Goal: Use online tool/utility: Utilize a website feature to perform a specific function

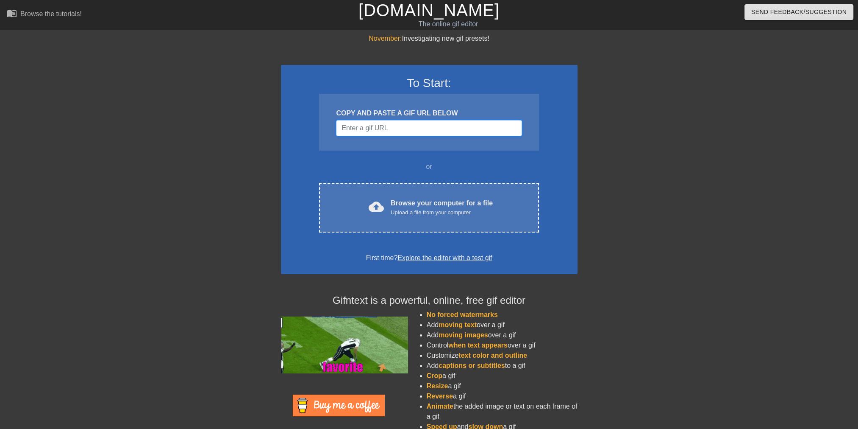
click at [387, 136] on input "Username" at bounding box center [429, 128] width 186 height 16
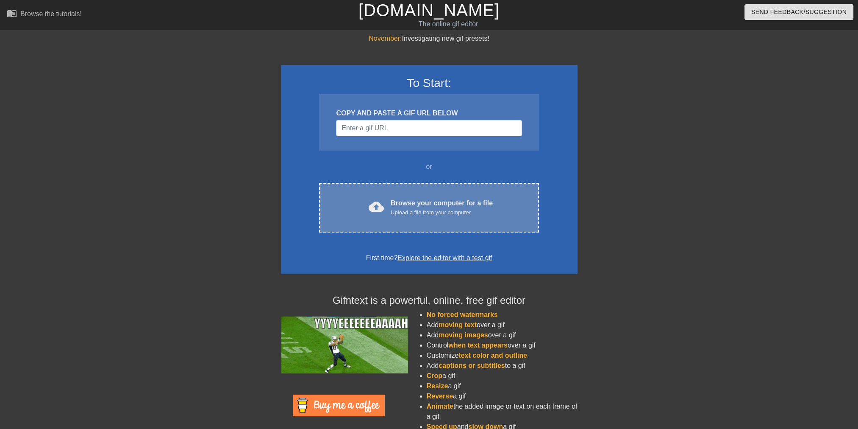
click at [454, 212] on div "Upload a file from your computer" at bounding box center [442, 212] width 102 height 8
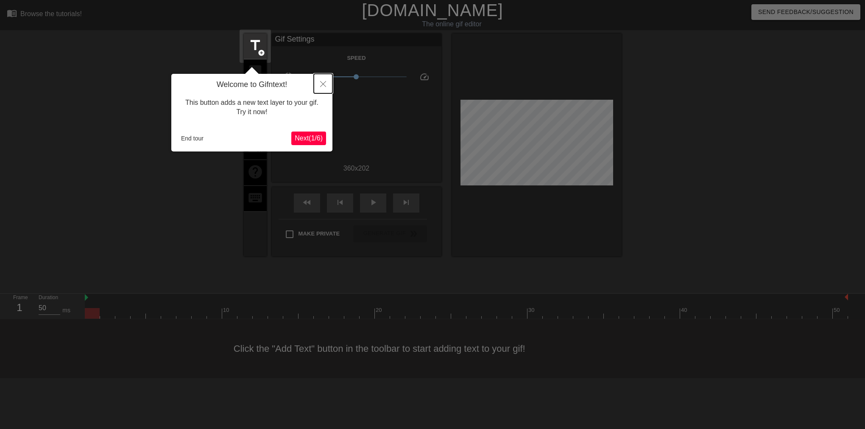
click at [326, 86] on icon "Close" at bounding box center [323, 84] width 6 height 6
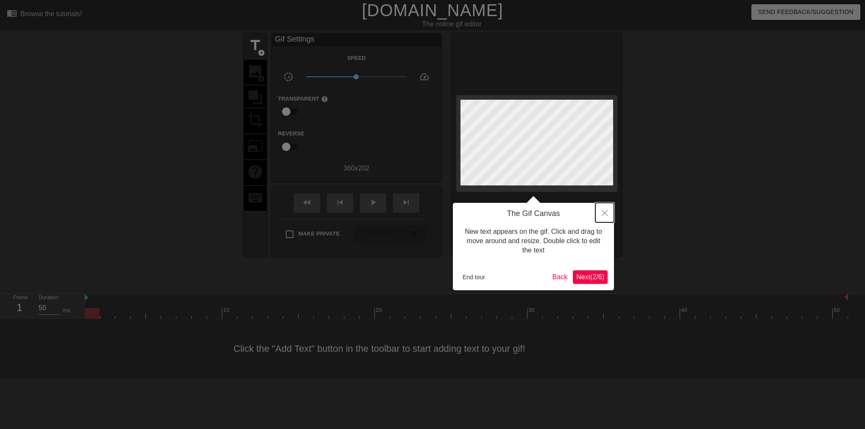
click at [606, 211] on icon "Close" at bounding box center [604, 213] width 6 height 6
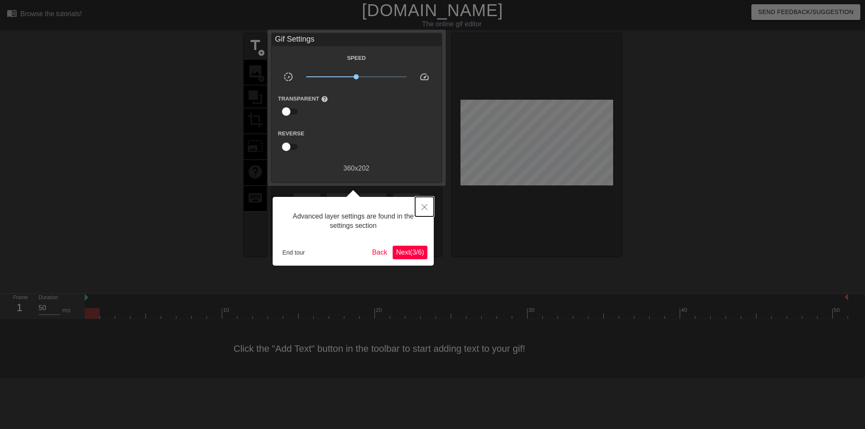
click at [422, 208] on icon "Close" at bounding box center [424, 207] width 6 height 6
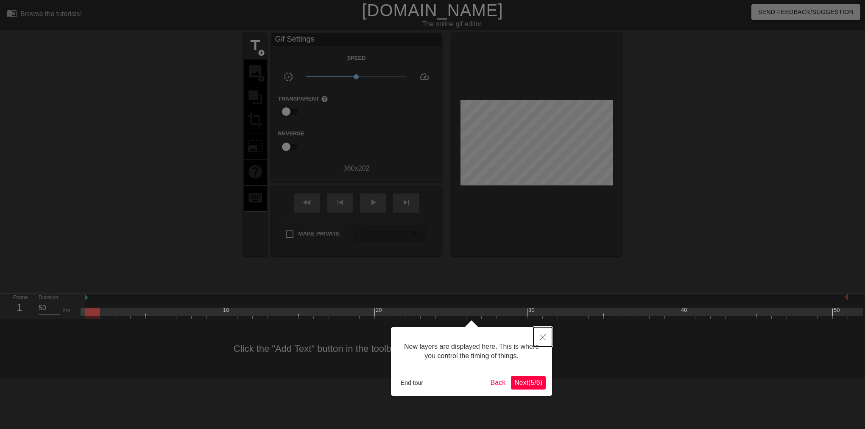
click at [547, 340] on button "Close" at bounding box center [542, 336] width 19 height 19
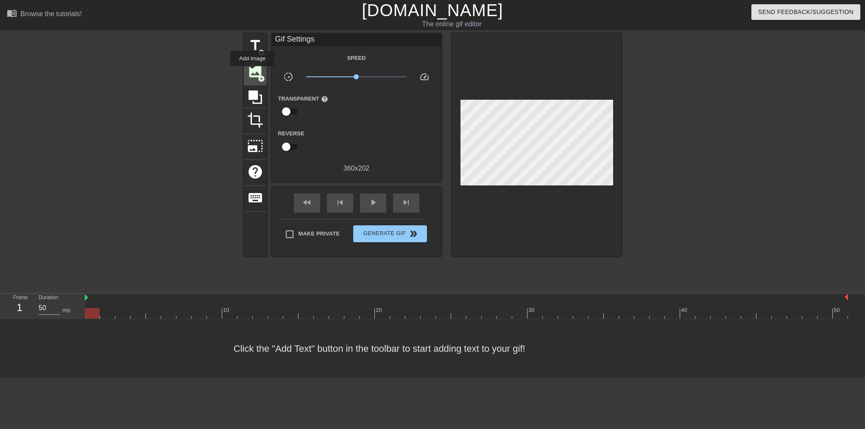
click at [252, 72] on span "image" at bounding box center [255, 71] width 16 height 16
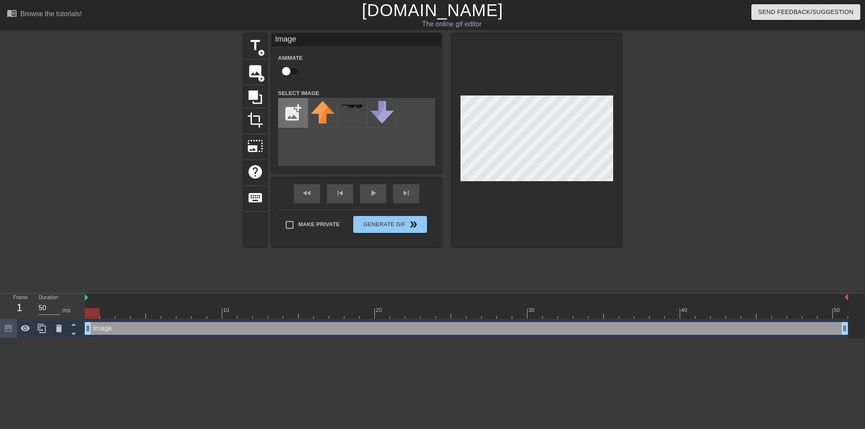
click at [292, 113] on input "file" at bounding box center [292, 112] width 29 height 29
type input "C:\fakepath\Image_background.png"
click at [322, 118] on img at bounding box center [323, 113] width 24 height 24
click at [298, 261] on div "title add_circle image add_circle crop photo_size_select_large help keyboard Im…" at bounding box center [433, 160] width 378 height 254
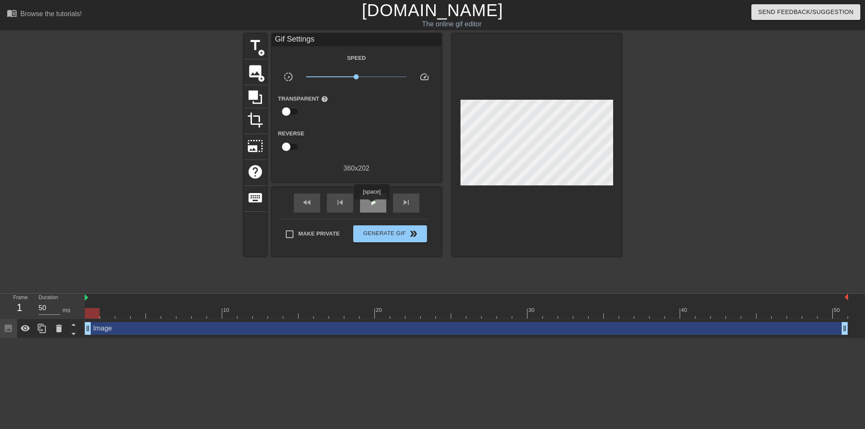
click at [371, 205] on span "play_arrow" at bounding box center [373, 202] width 10 height 10
click at [56, 327] on icon at bounding box center [59, 328] width 10 height 10
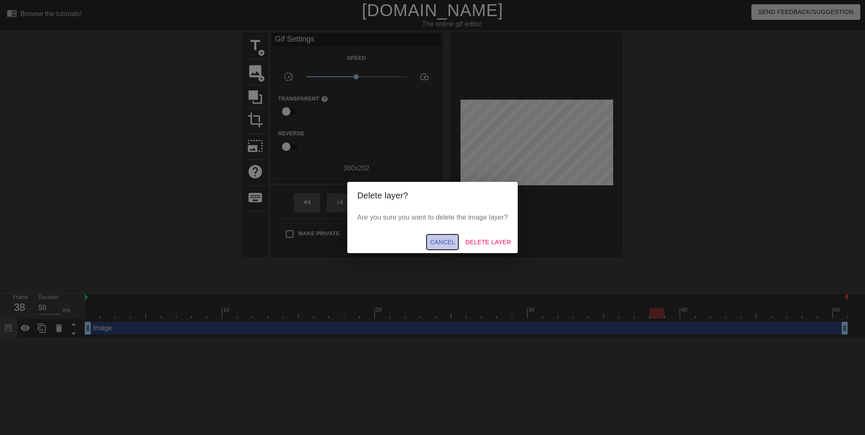
click at [449, 247] on span "Cancel" at bounding box center [442, 242] width 25 height 11
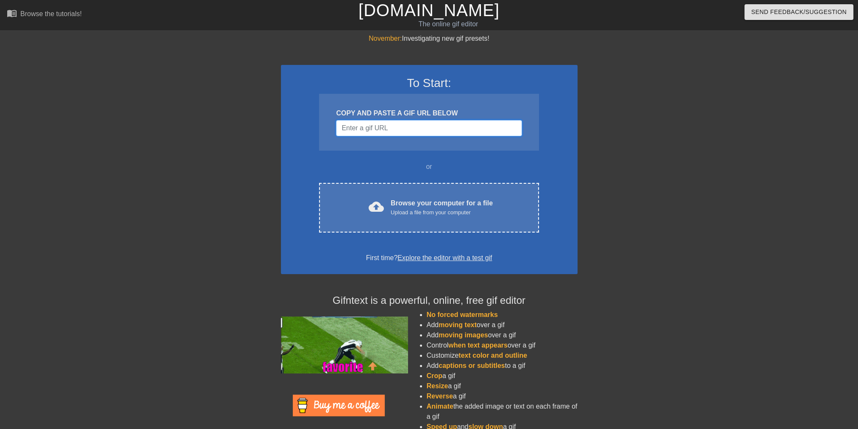
click at [393, 133] on input "Username" at bounding box center [429, 128] width 186 height 16
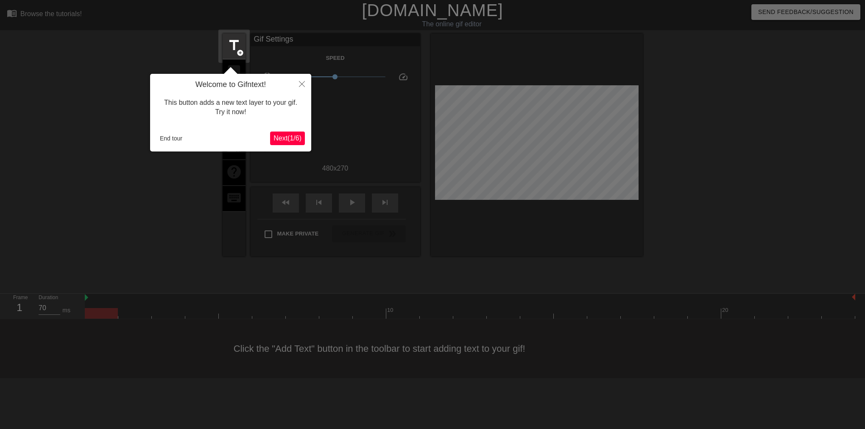
click at [287, 134] on span "Next ( 1 / 6 )" at bounding box center [287, 137] width 28 height 7
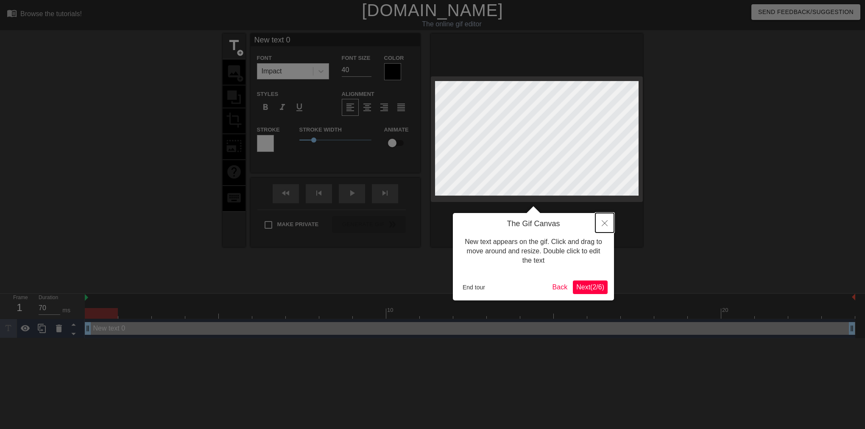
click at [607, 221] on button "Close" at bounding box center [604, 222] width 19 height 19
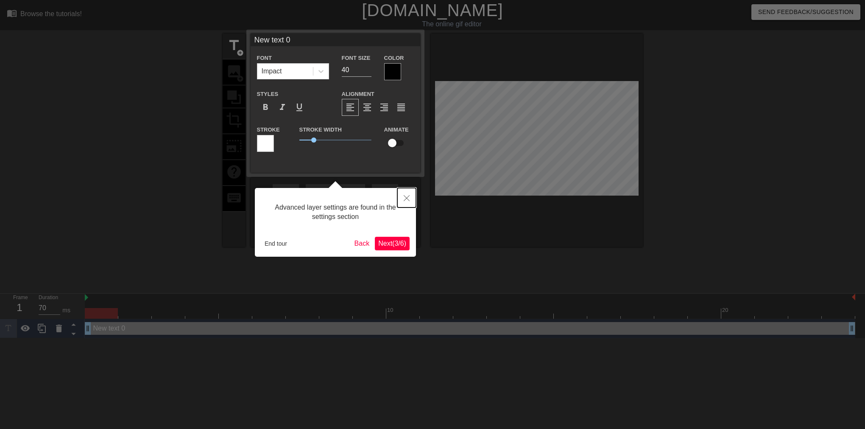
click at [415, 194] on button "Close" at bounding box center [406, 197] width 19 height 19
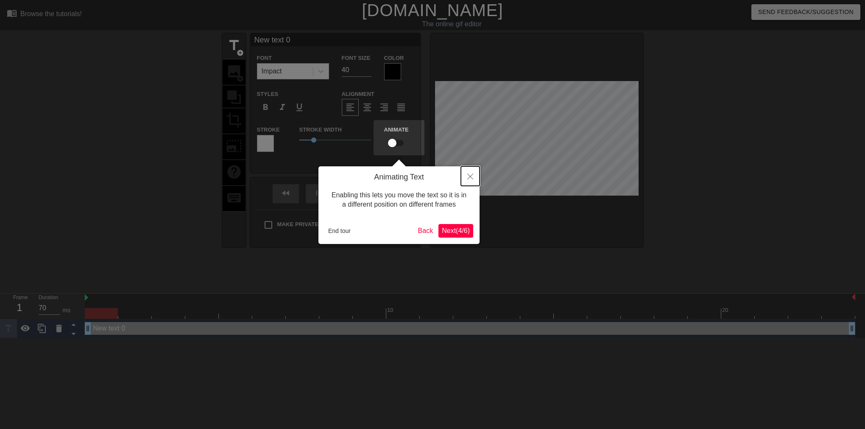
click at [465, 172] on button "Close" at bounding box center [470, 175] width 19 height 19
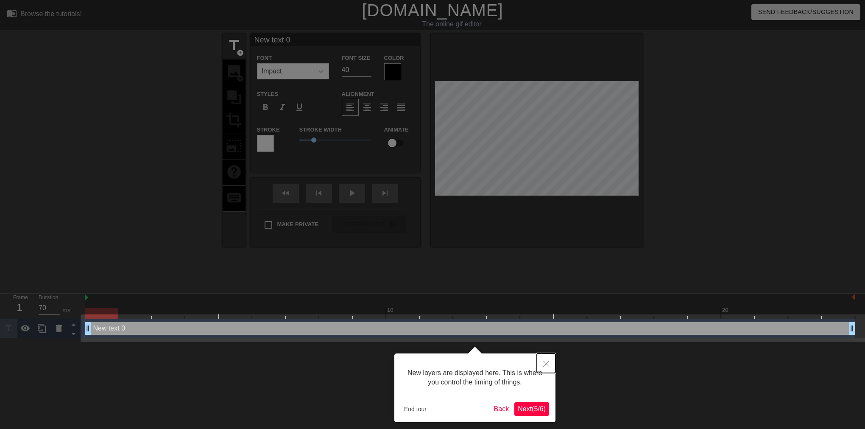
click at [544, 369] on button "Close" at bounding box center [546, 362] width 19 height 19
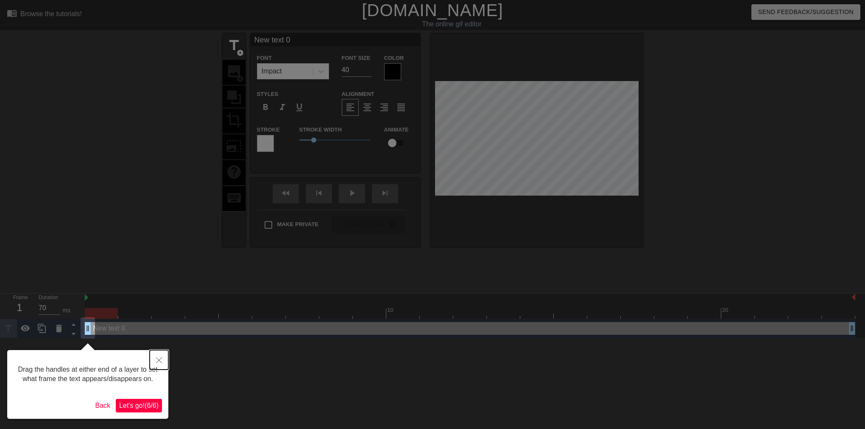
click at [159, 360] on icon "Close" at bounding box center [159, 360] width 6 height 6
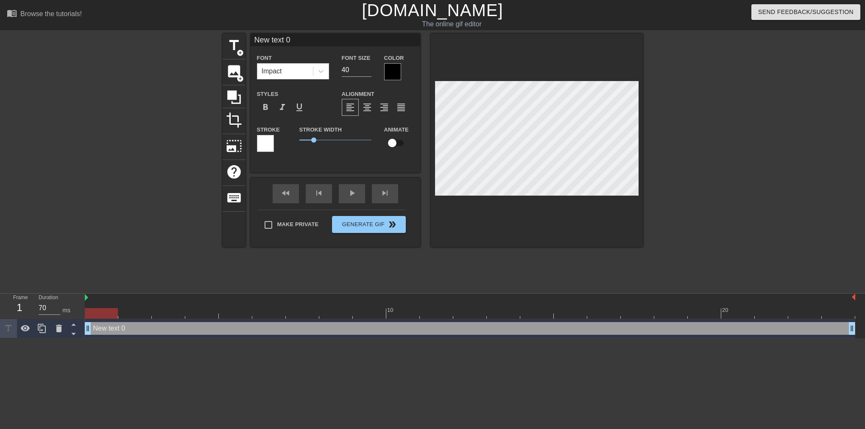
click at [561, 48] on div at bounding box center [537, 139] width 212 height 213
click at [235, 68] on span "image" at bounding box center [234, 71] width 16 height 16
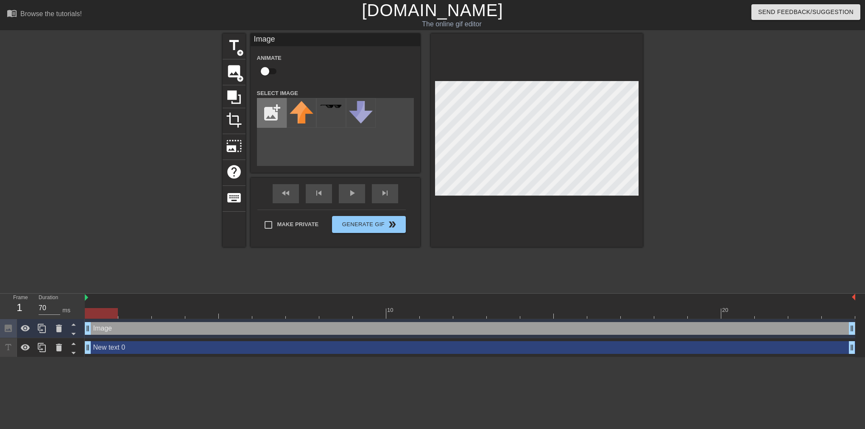
click at [265, 111] on input "file" at bounding box center [271, 112] width 29 height 29
type input "C:\fakepath\peter_uden_baggrund.png"
click at [296, 118] on img at bounding box center [302, 111] width 24 height 21
click at [744, 140] on div at bounding box center [716, 160] width 127 height 254
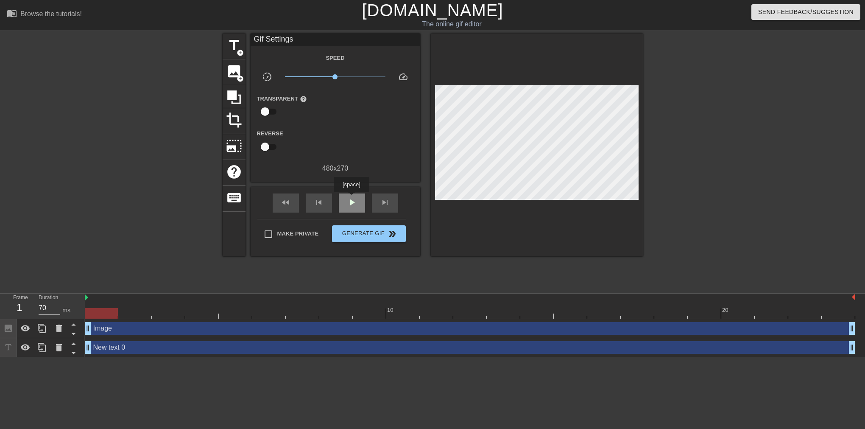
click at [351, 198] on span "play_arrow" at bounding box center [352, 202] width 10 height 10
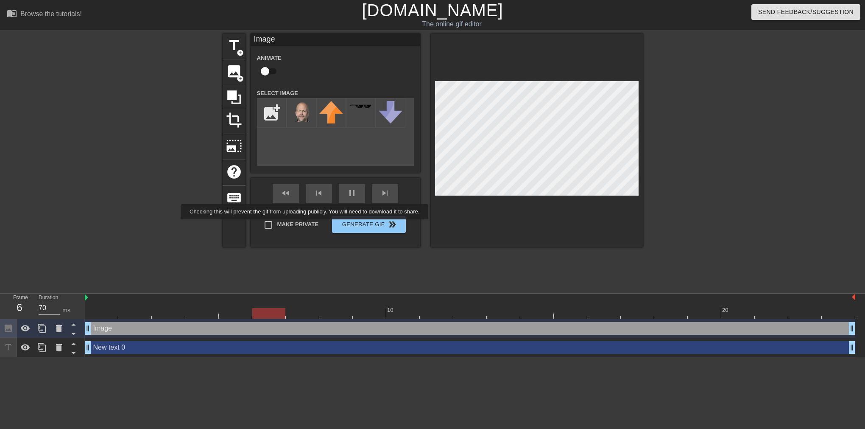
type input "60"
click at [306, 225] on label "Make Private" at bounding box center [288, 225] width 59 height 18
click at [277, 225] on input "Make Private" at bounding box center [268, 225] width 18 height 18
checkbox input "true"
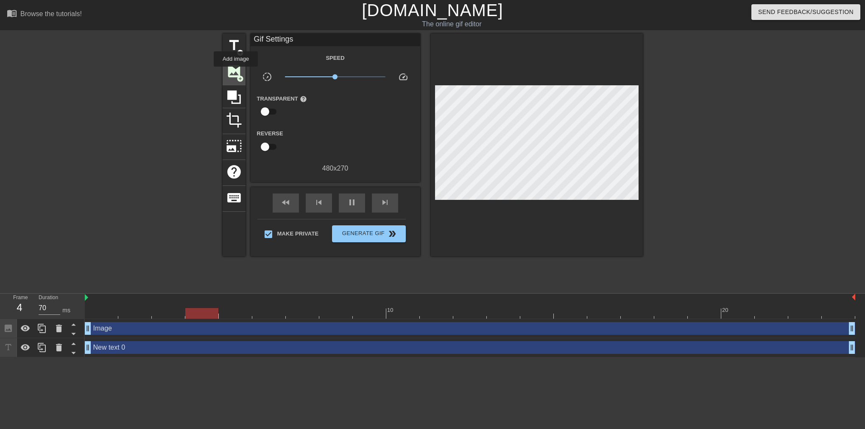
click at [236, 72] on span "image" at bounding box center [234, 71] width 16 height 16
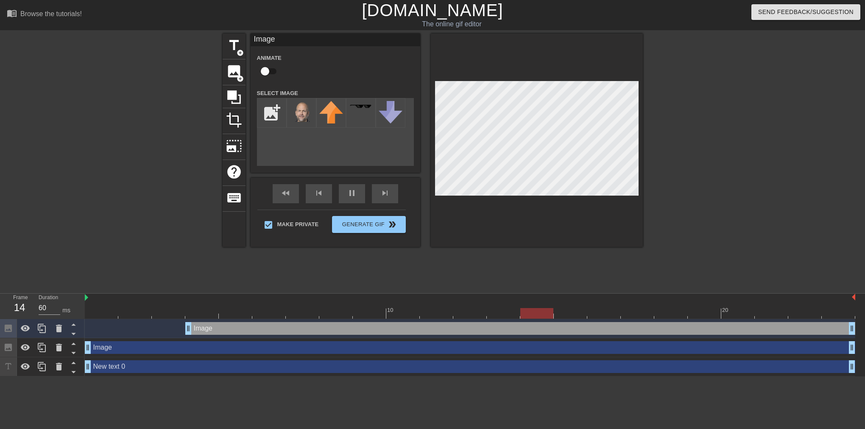
click at [250, 96] on div "title add_circle image add_circle crop photo_size_select_large help keyboard Im…" at bounding box center [433, 139] width 420 height 213
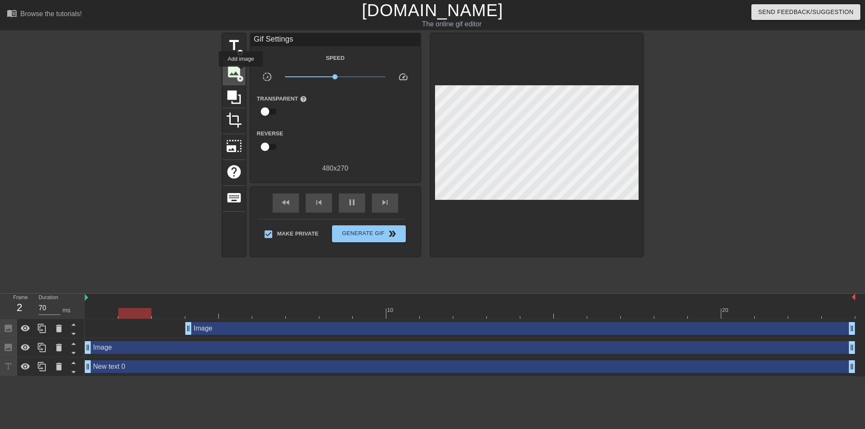
click at [241, 72] on span "image" at bounding box center [234, 71] width 16 height 16
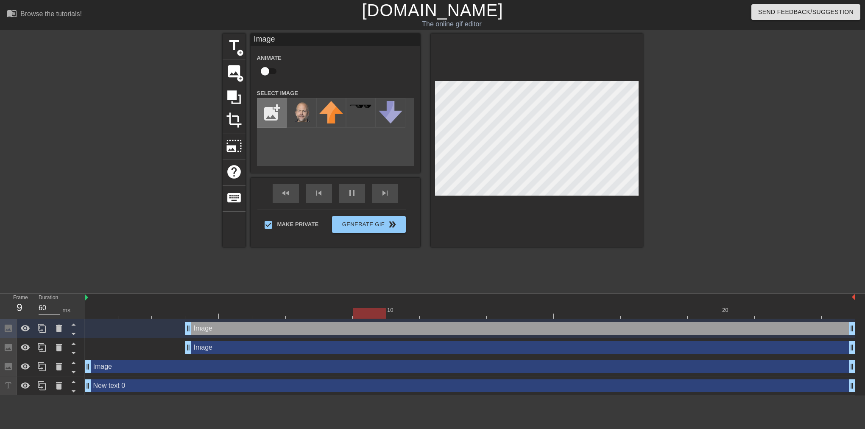
click at [271, 114] on input "file" at bounding box center [271, 112] width 29 height 29
type input "70"
type input "C:\fakepath\danløn_icon.png"
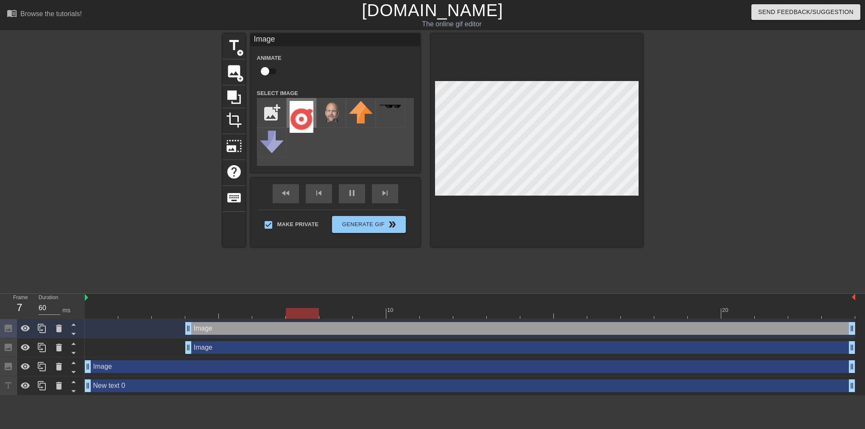
click at [301, 118] on img at bounding box center [302, 117] width 24 height 32
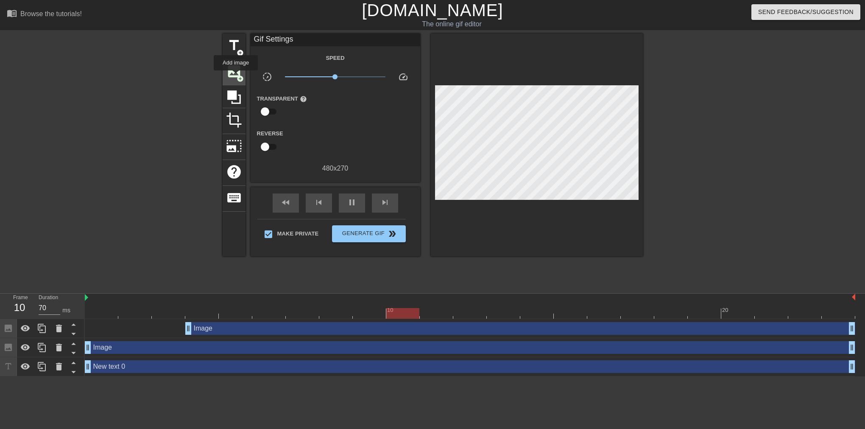
click at [237, 76] on span "add_circle" at bounding box center [240, 78] width 7 height 7
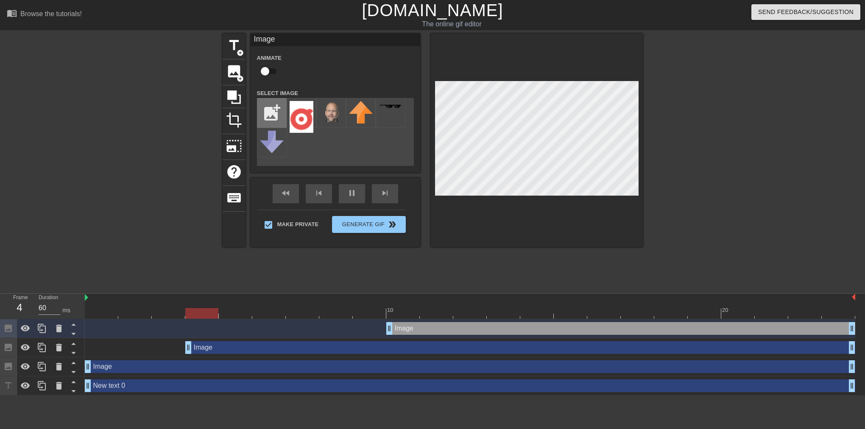
click at [279, 112] on input "file" at bounding box center [271, 112] width 29 height 29
type input "70"
type input "C:\fakepath\danløn_icon.png"
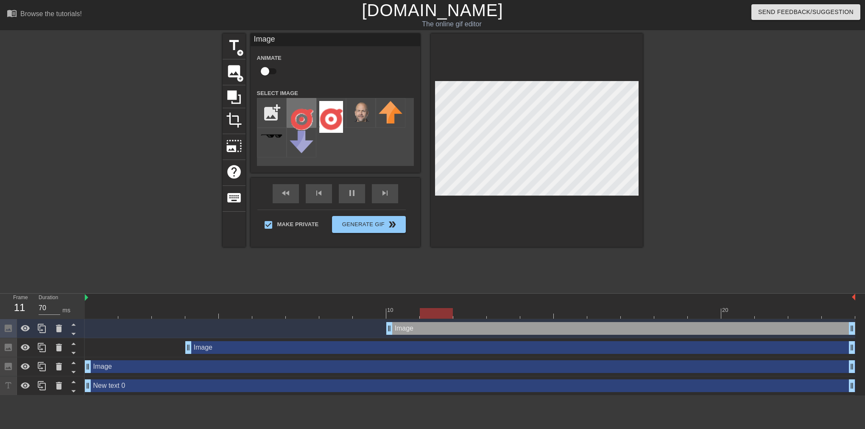
click at [300, 118] on img at bounding box center [302, 117] width 24 height 32
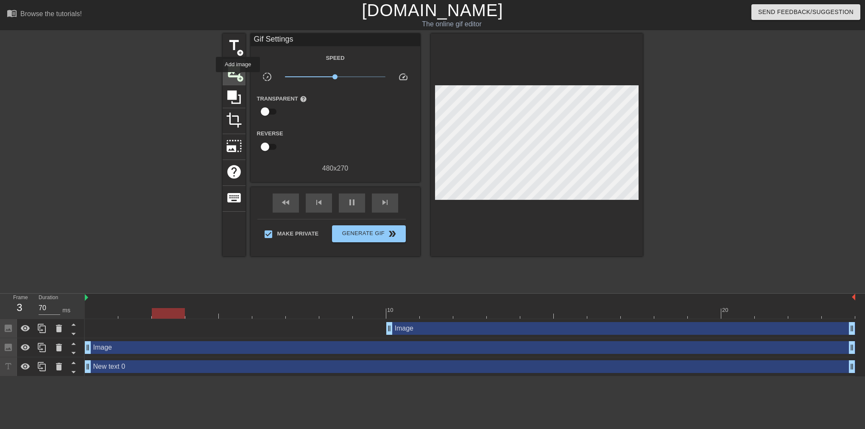
click at [237, 76] on span "add_circle" at bounding box center [240, 78] width 7 height 7
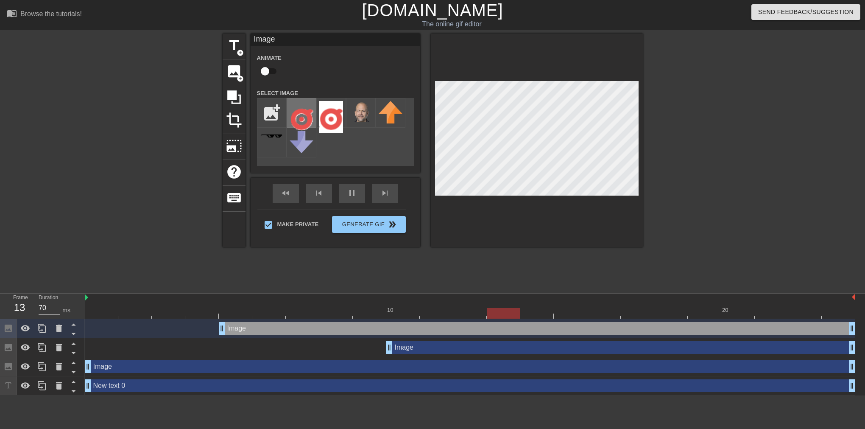
click at [298, 116] on img at bounding box center [302, 117] width 24 height 32
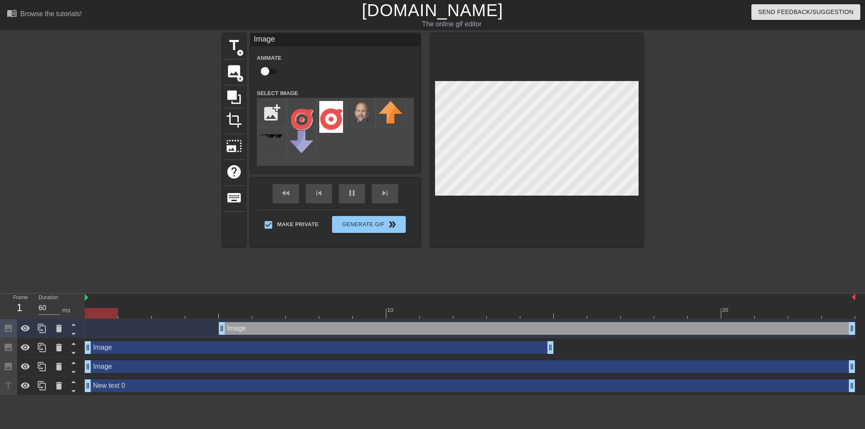
drag, startPoint x: 410, startPoint y: 352, endPoint x: 83, endPoint y: 323, distance: 328.5
click at [87, 325] on div "Image drag_handle drag_handle Image drag_handle drag_handle Image drag_handle d…" at bounding box center [475, 357] width 780 height 76
drag, startPoint x: 226, startPoint y: 326, endPoint x: 78, endPoint y: 317, distance: 148.2
click at [78, 318] on div "Frame 4 Duration 70 ms 10 20 Image drag_handle drag_handle Image drag_handle dr…" at bounding box center [432, 344] width 865 height 102
drag, startPoint x: 719, startPoint y: 331, endPoint x: 850, endPoint y: 335, distance: 130.6
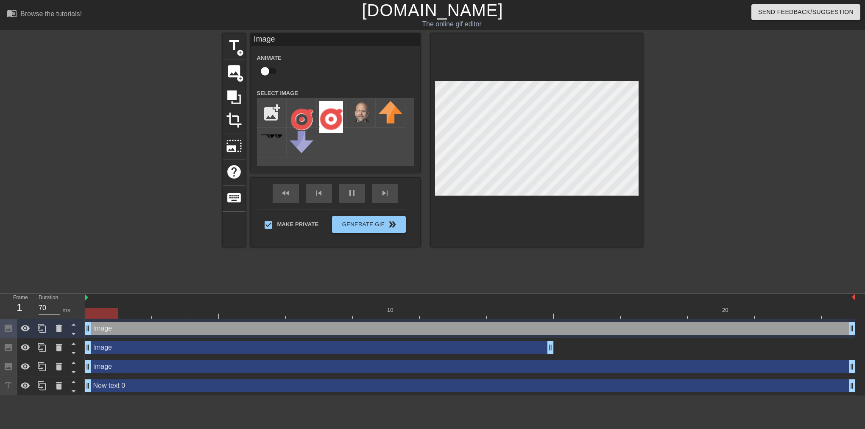
click at [851, 335] on div "Image drag_handle drag_handle" at bounding box center [470, 328] width 770 height 19
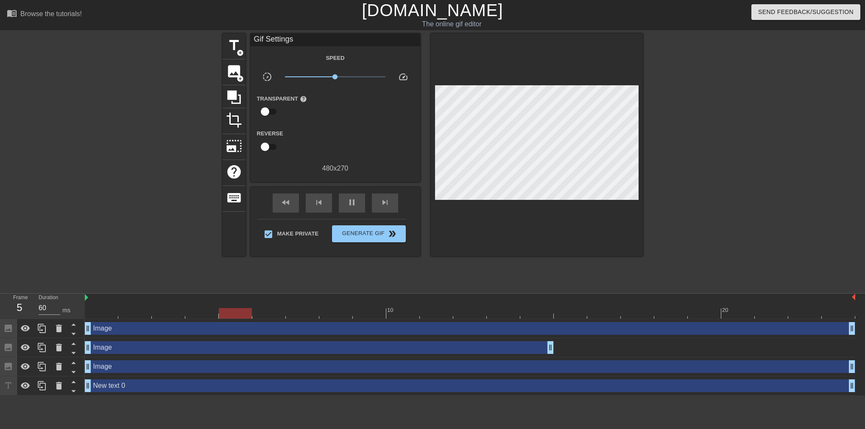
click at [607, 343] on div "Image drag_handle drag_handle" at bounding box center [470, 347] width 770 height 13
click at [482, 344] on div "Image drag_handle drag_handle" at bounding box center [319, 347] width 469 height 13
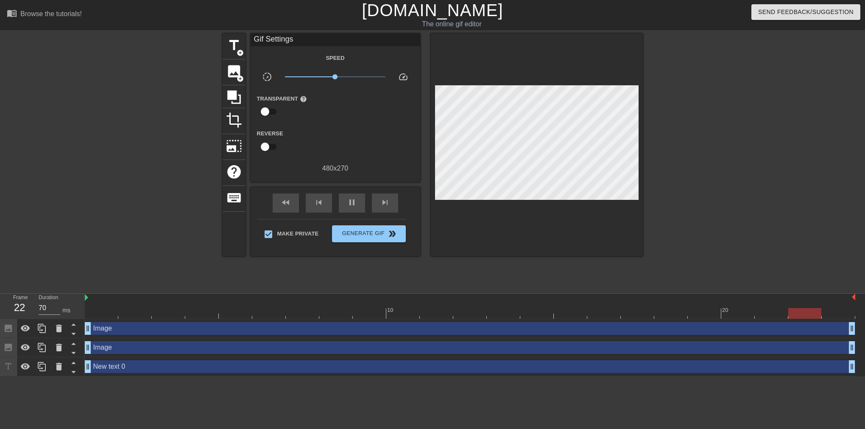
click at [315, 364] on div "New text 0 drag_handle drag_handle" at bounding box center [470, 366] width 770 height 13
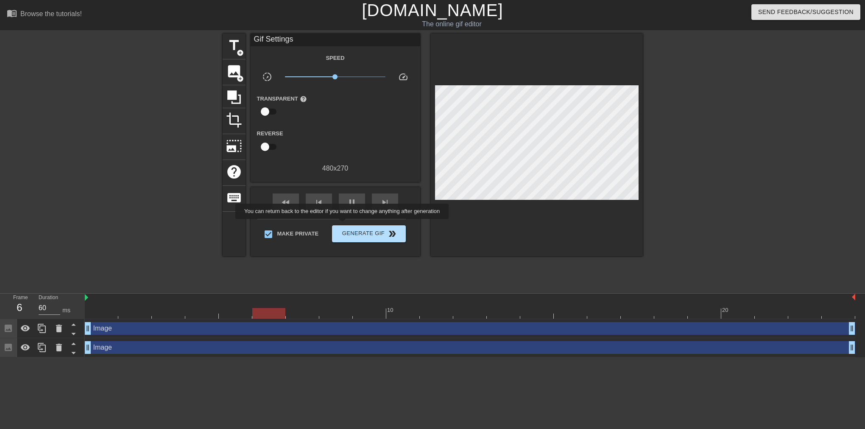
type input "70"
click at [346, 225] on button "Generate Gif double_arrow" at bounding box center [368, 233] width 73 height 17
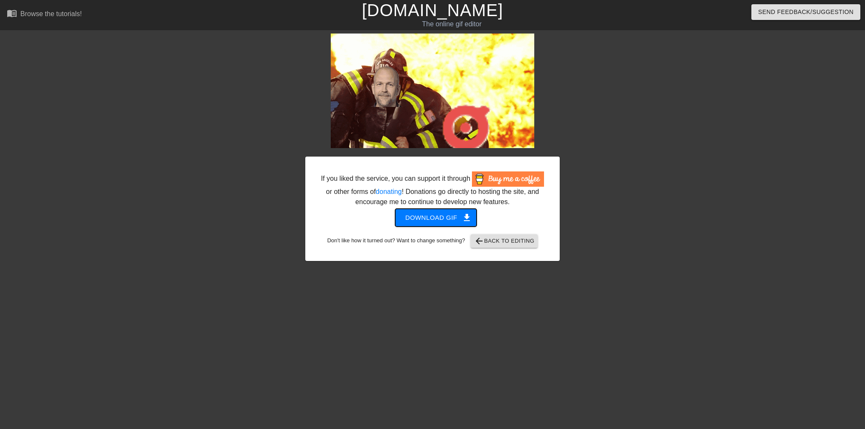
click at [429, 219] on span "Download gif get_app" at bounding box center [435, 217] width 61 height 11
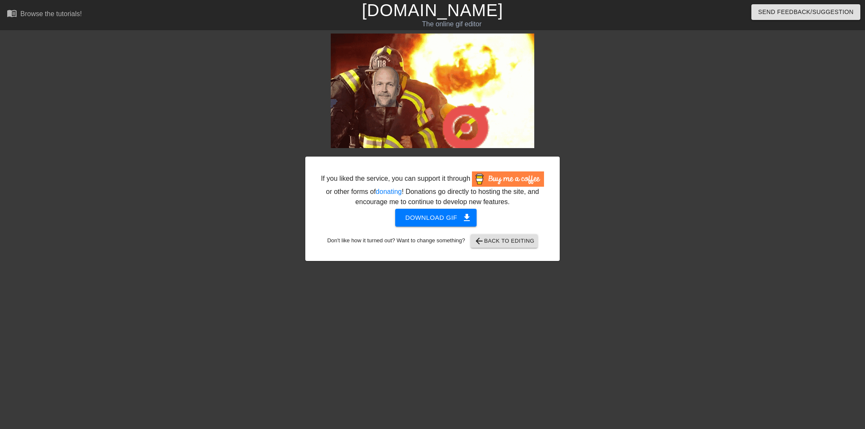
drag, startPoint x: 401, startPoint y: 79, endPoint x: 649, endPoint y: 120, distance: 251.6
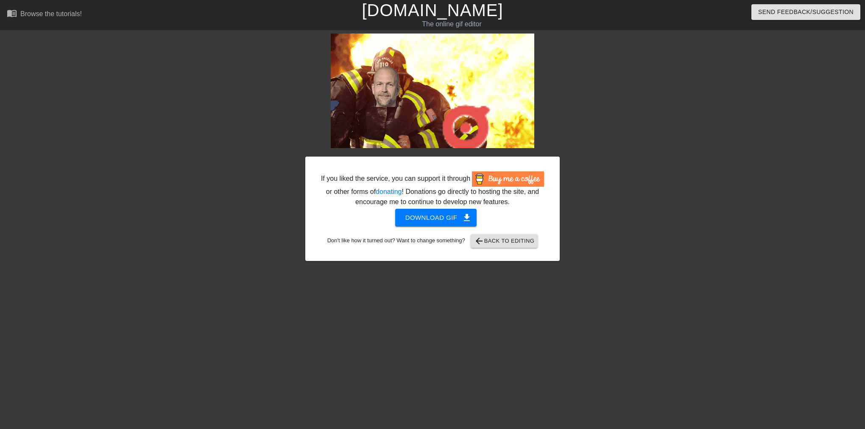
click at [649, 120] on div at bounding box center [633, 160] width 127 height 254
